Goal: Transaction & Acquisition: Purchase product/service

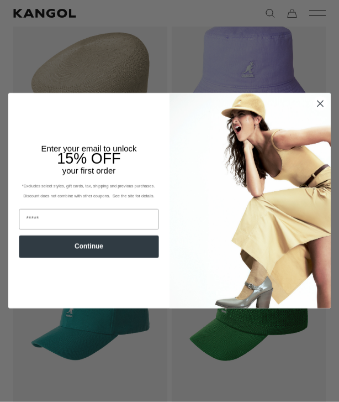
click at [323, 111] on circle "Close dialog" at bounding box center [320, 104] width 14 height 14
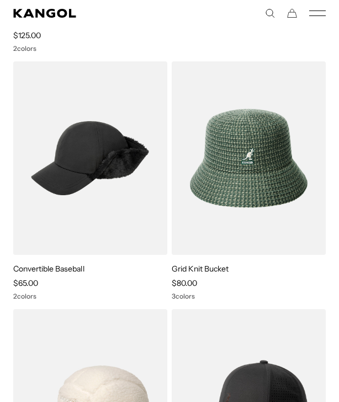
click at [0, 0] on img at bounding box center [0, 0] width 0 height 0
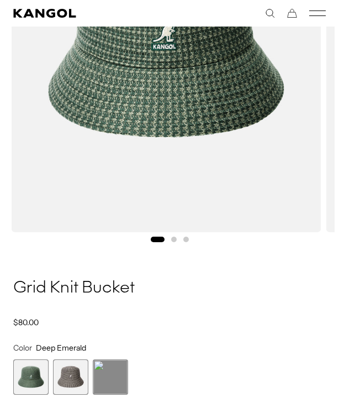
scroll to position [256, 0]
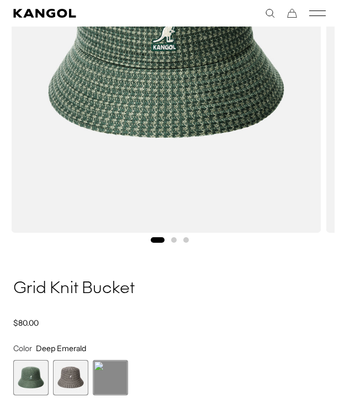
click at [75, 372] on span "2 of 3" at bounding box center [70, 377] width 35 height 35
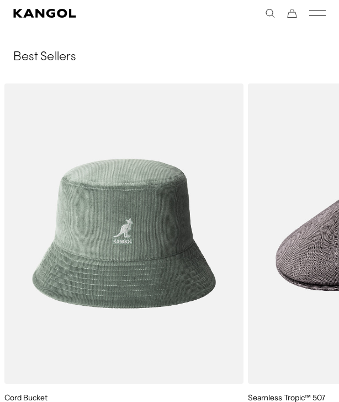
click at [272, 14] on icon "Search here" at bounding box center [270, 13] width 10 height 10
type input "**********"
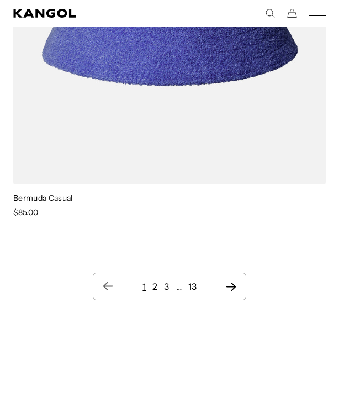
scroll to position [2725, 0]
click at [156, 281] on link "2" at bounding box center [155, 286] width 5 height 11
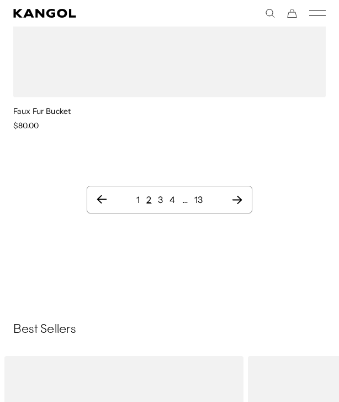
scroll to position [0, 228]
click at [161, 194] on link "3" at bounding box center [160, 199] width 5 height 11
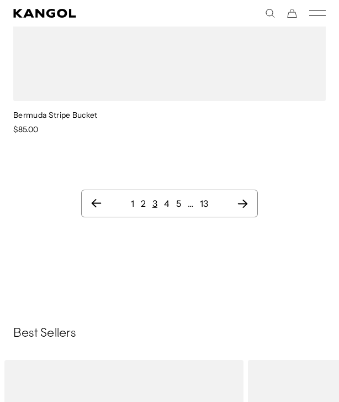
click at [169, 203] on link "4" at bounding box center [167, 203] width 6 height 11
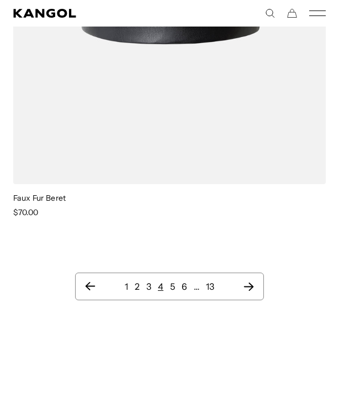
scroll to position [2698, 0]
click at [173, 287] on link "5" at bounding box center [172, 286] width 5 height 11
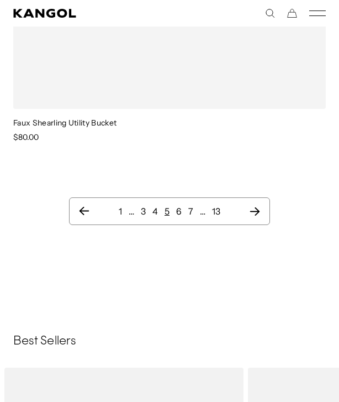
scroll to position [2773, 0]
click at [180, 211] on link "6" at bounding box center [179, 211] width 6 height 11
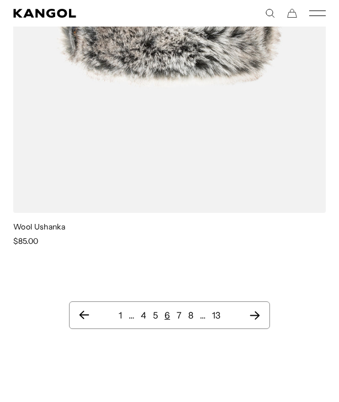
scroll to position [0, 228]
click at [181, 317] on link "7" at bounding box center [179, 314] width 5 height 11
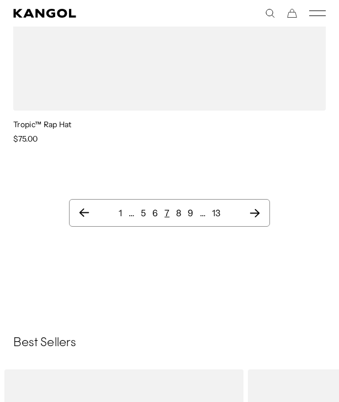
click at [179, 212] on link "8" at bounding box center [178, 212] width 5 height 11
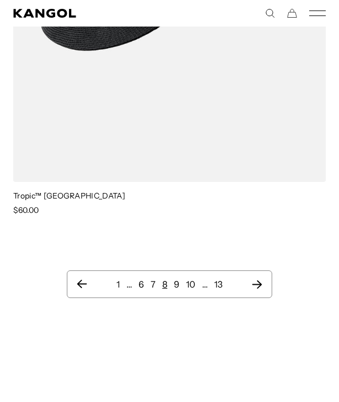
scroll to position [2753, 0]
click at [179, 285] on link "9" at bounding box center [177, 284] width 6 height 11
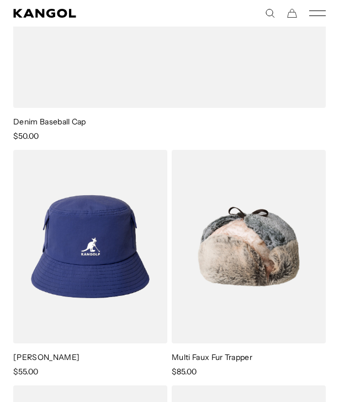
scroll to position [905, 0]
click at [0, 0] on img at bounding box center [0, 0] width 0 height 0
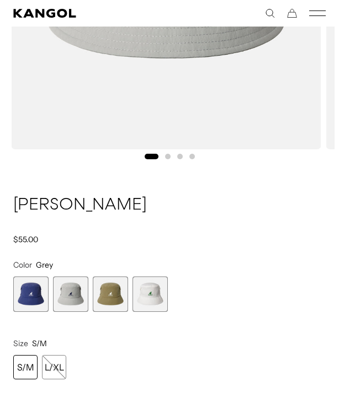
scroll to position [0, 228]
click at [59, 368] on div "L/XL" at bounding box center [54, 367] width 24 height 24
click at [37, 297] on span "1 of 4" at bounding box center [30, 293] width 35 height 35
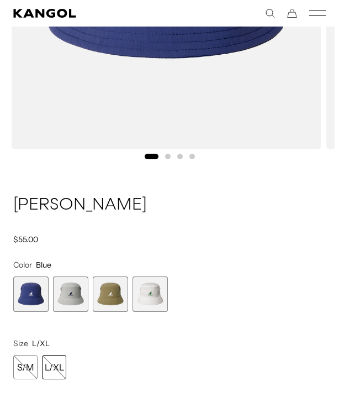
scroll to position [0, 228]
click at [32, 293] on span "1 of 4" at bounding box center [30, 293] width 35 height 35
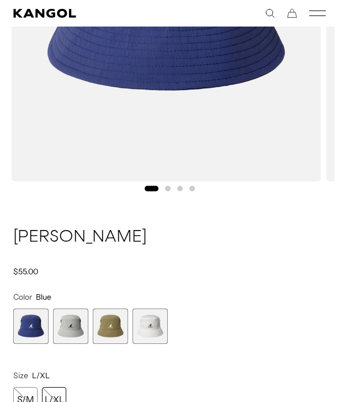
scroll to position [0, 0]
click at [74, 326] on span "2 of 4" at bounding box center [70, 325] width 35 height 35
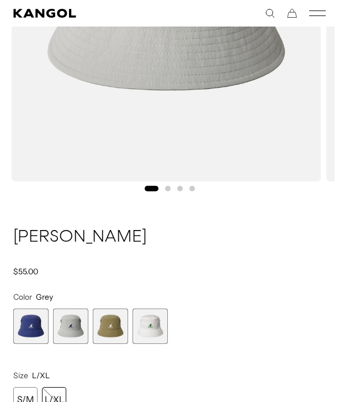
scroll to position [0, 228]
click at [77, 329] on span "2 of 4" at bounding box center [70, 325] width 35 height 35
click at [113, 329] on span "3 of 4" at bounding box center [110, 325] width 35 height 35
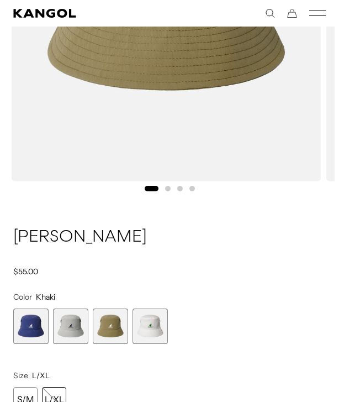
scroll to position [0, 228]
click at [154, 327] on span "4 of 4" at bounding box center [150, 325] width 35 height 35
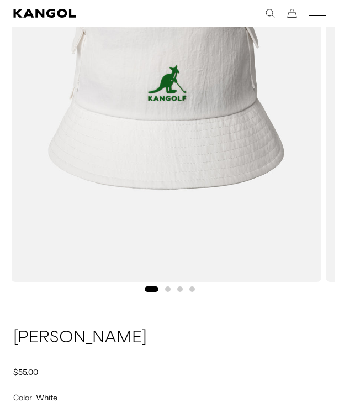
scroll to position [228, 0]
